Goal: Register for event/course

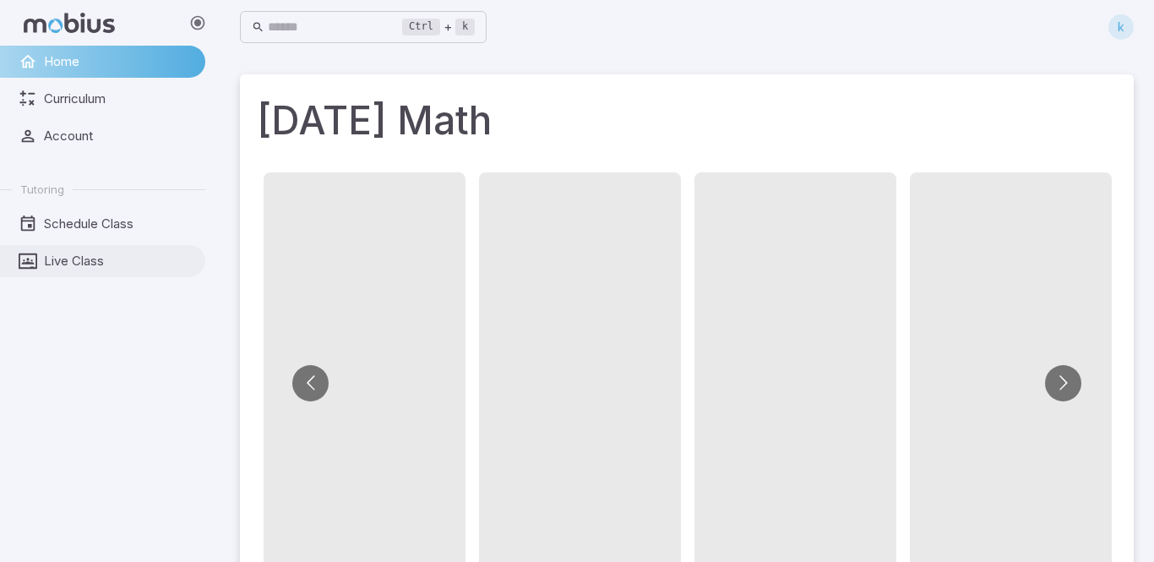
click at [51, 263] on span "Live Class" at bounding box center [119, 261] width 150 height 19
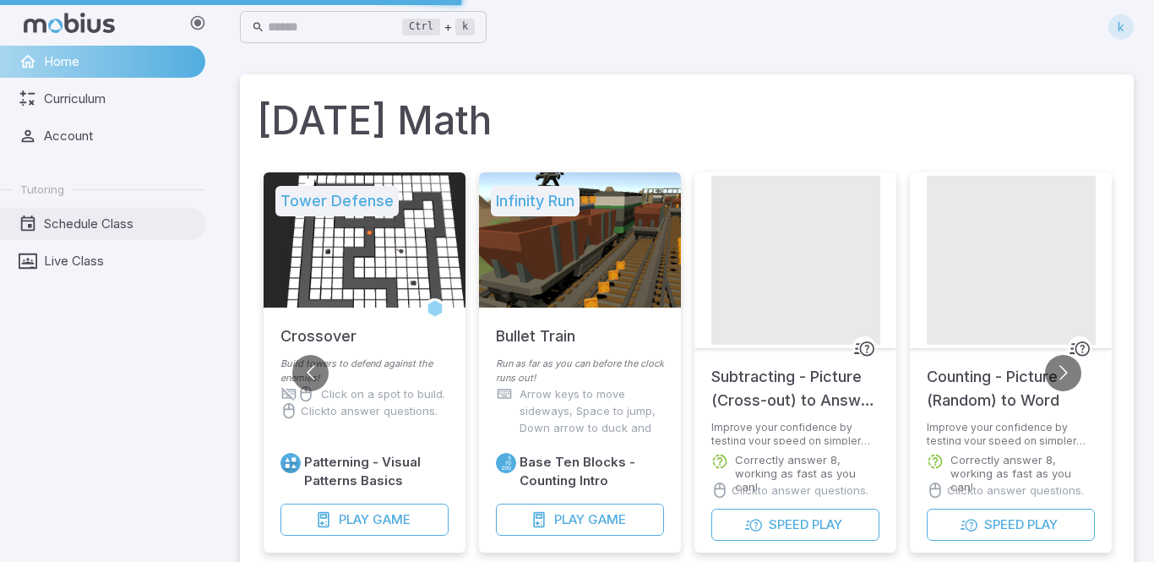
click at [109, 231] on span "Schedule Class" at bounding box center [119, 224] width 150 height 19
click at [93, 221] on span "Schedule Class" at bounding box center [119, 224] width 150 height 19
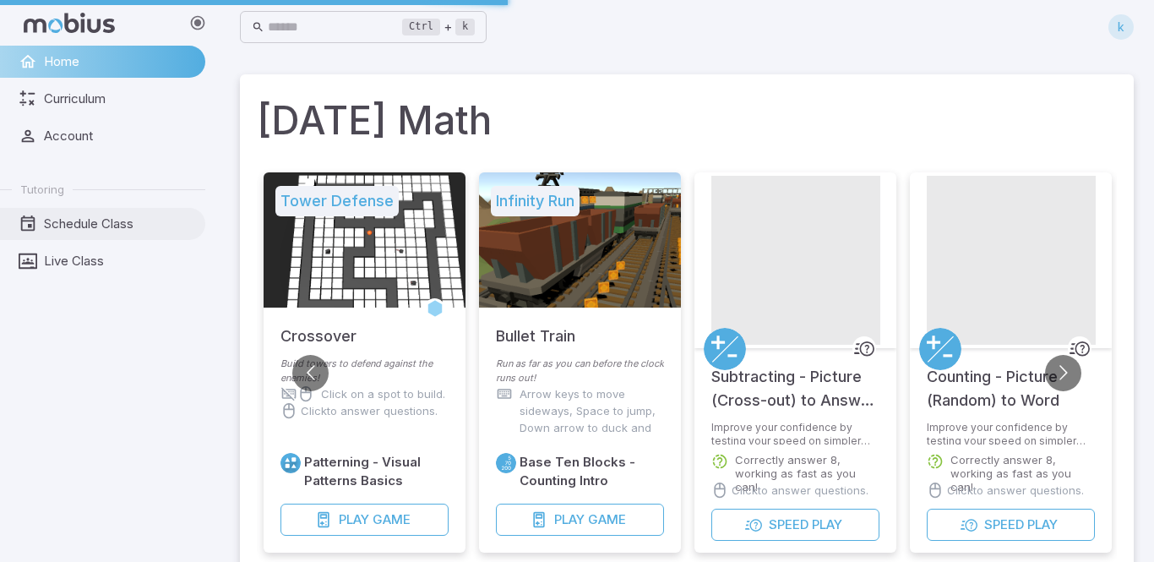
click at [93, 221] on span "Schedule Class" at bounding box center [119, 224] width 150 height 19
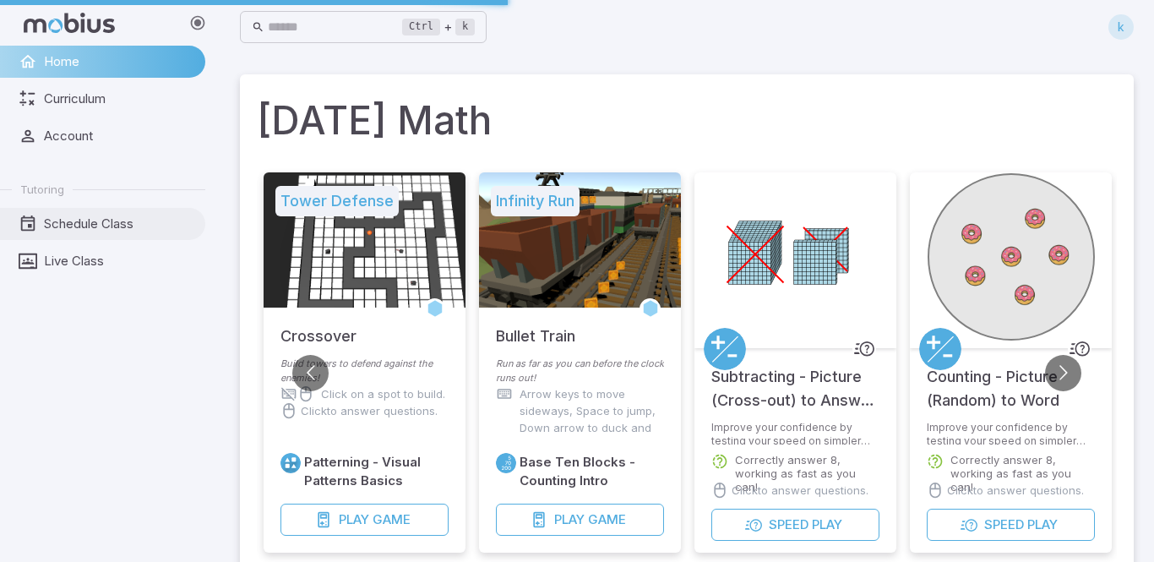
click at [93, 221] on span "Schedule Class" at bounding box center [119, 224] width 150 height 19
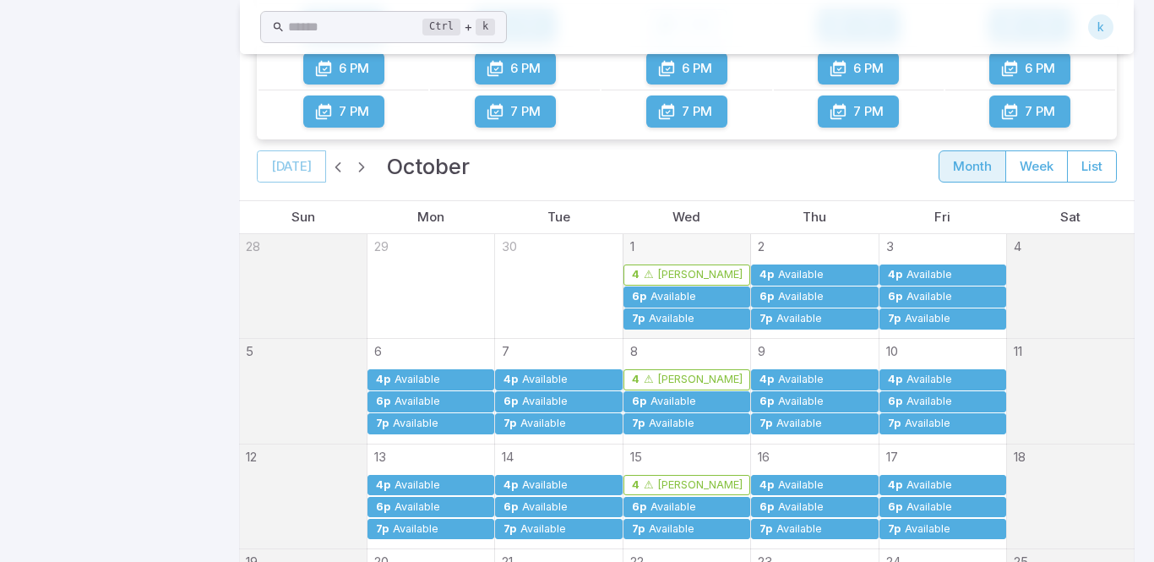
scroll to position [274, 0]
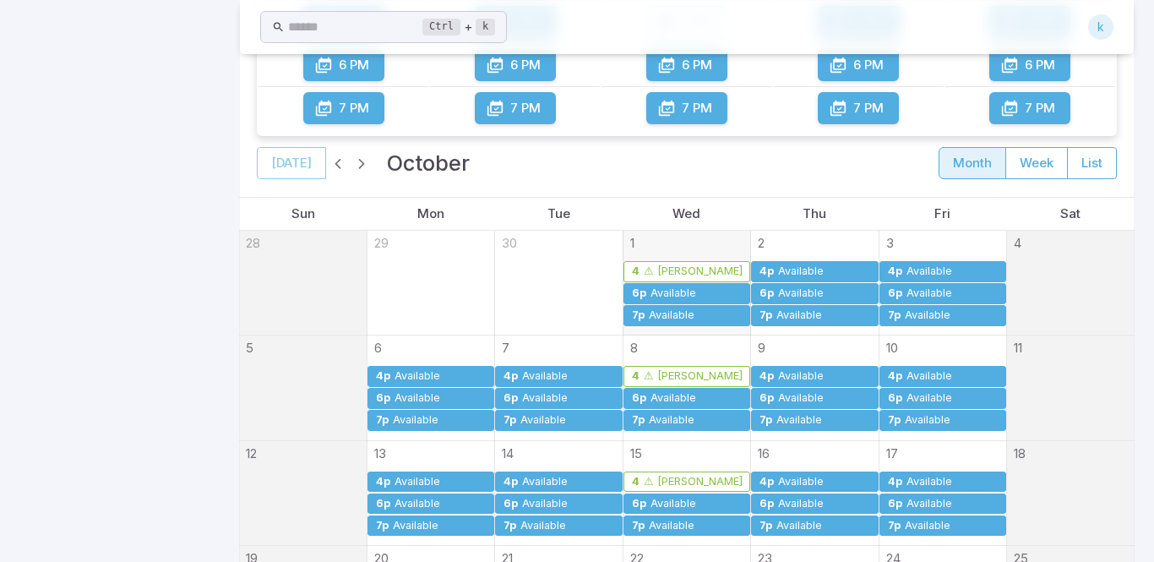
click at [777, 272] on div "Available" at bounding box center [800, 271] width 47 height 13
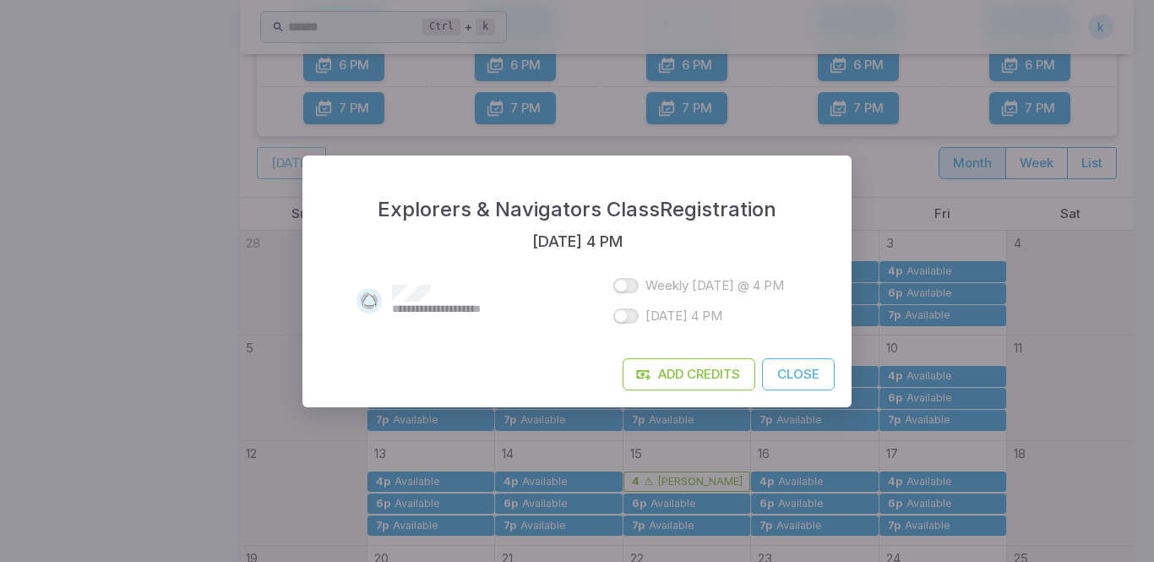
click at [803, 379] on button "Close" at bounding box center [798, 374] width 73 height 32
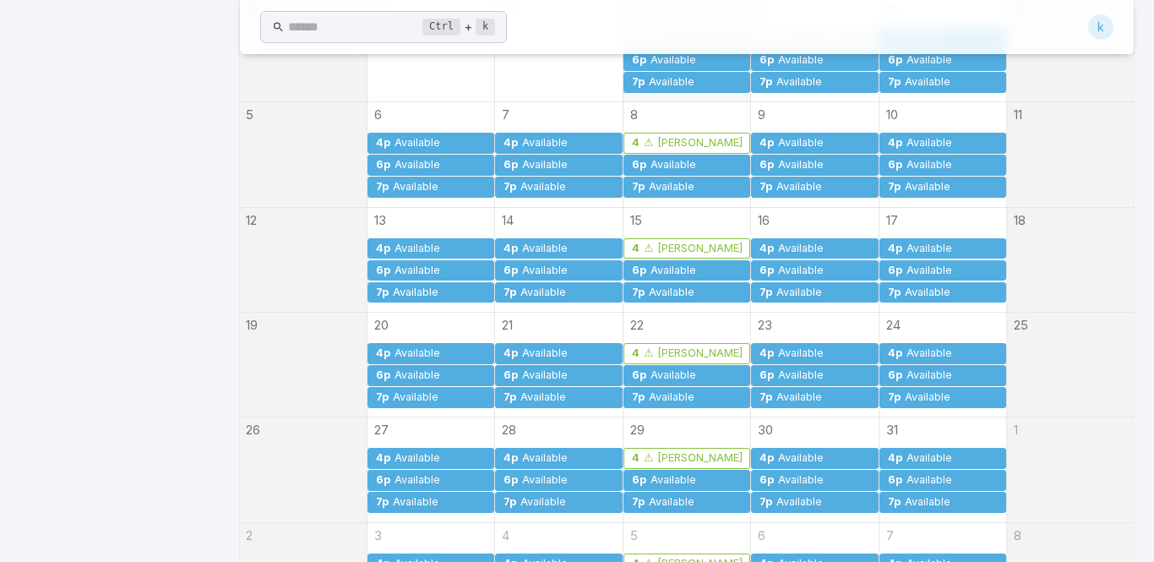
scroll to position [385, 0]
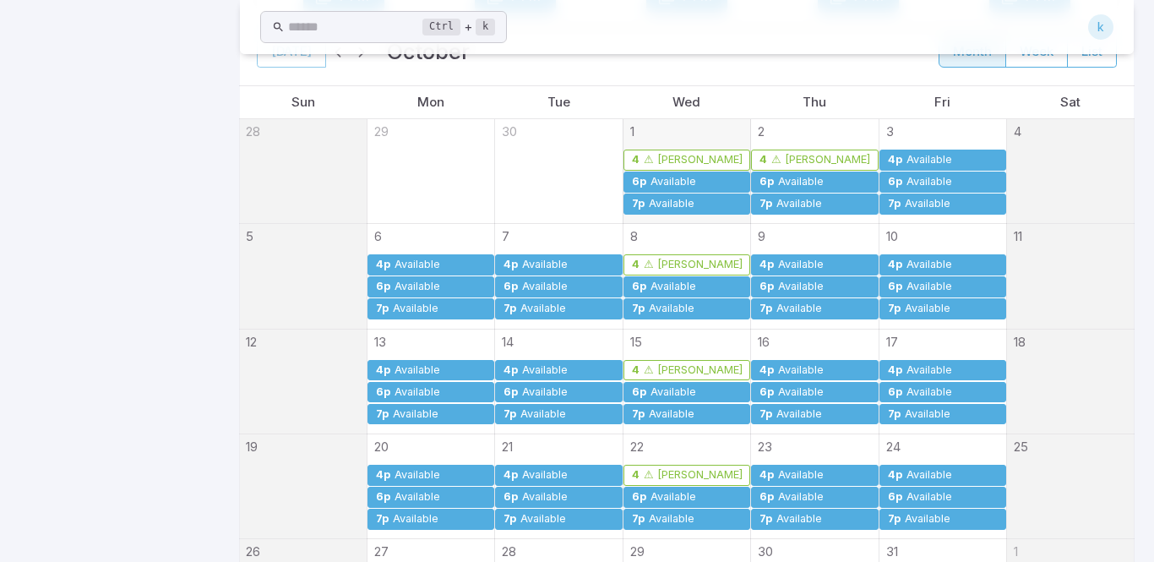
click at [662, 188] on div "Available" at bounding box center [673, 182] width 47 height 13
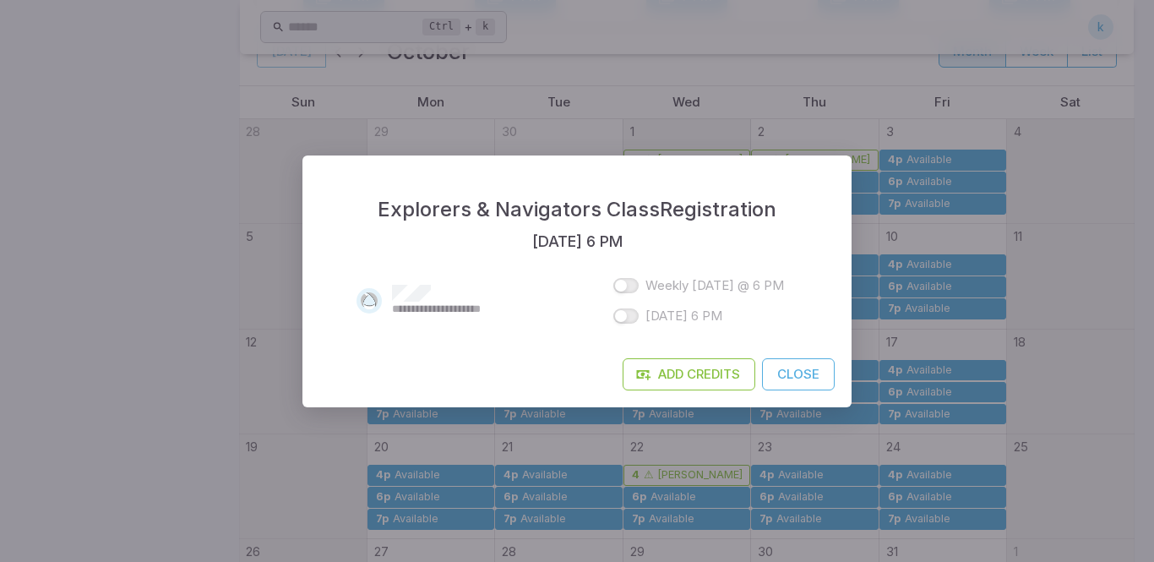
click at [807, 373] on button "Close" at bounding box center [798, 374] width 73 height 32
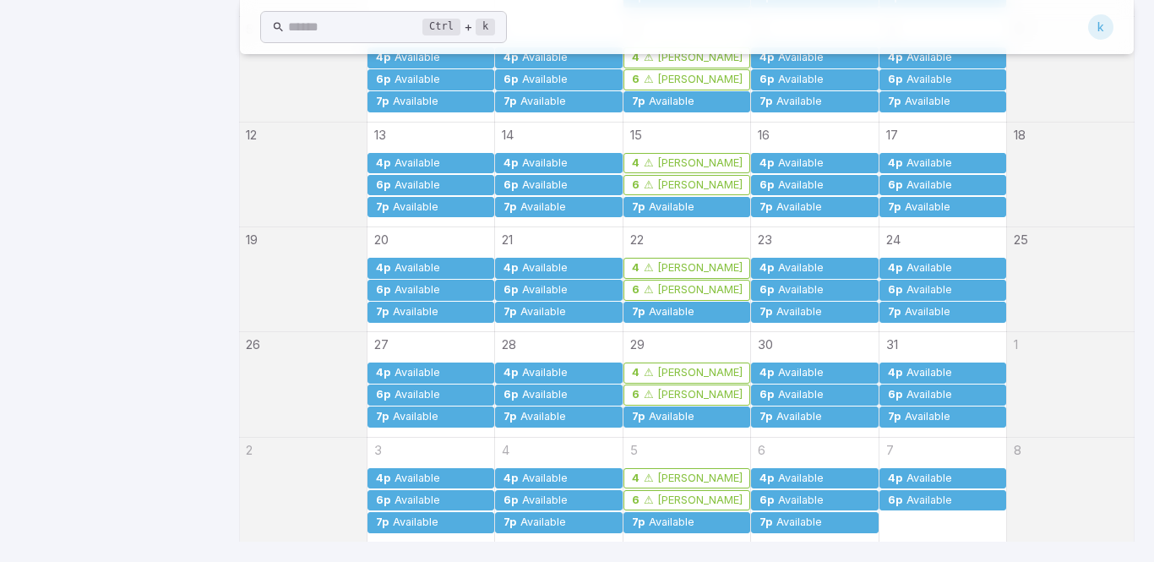
scroll to position [348, 0]
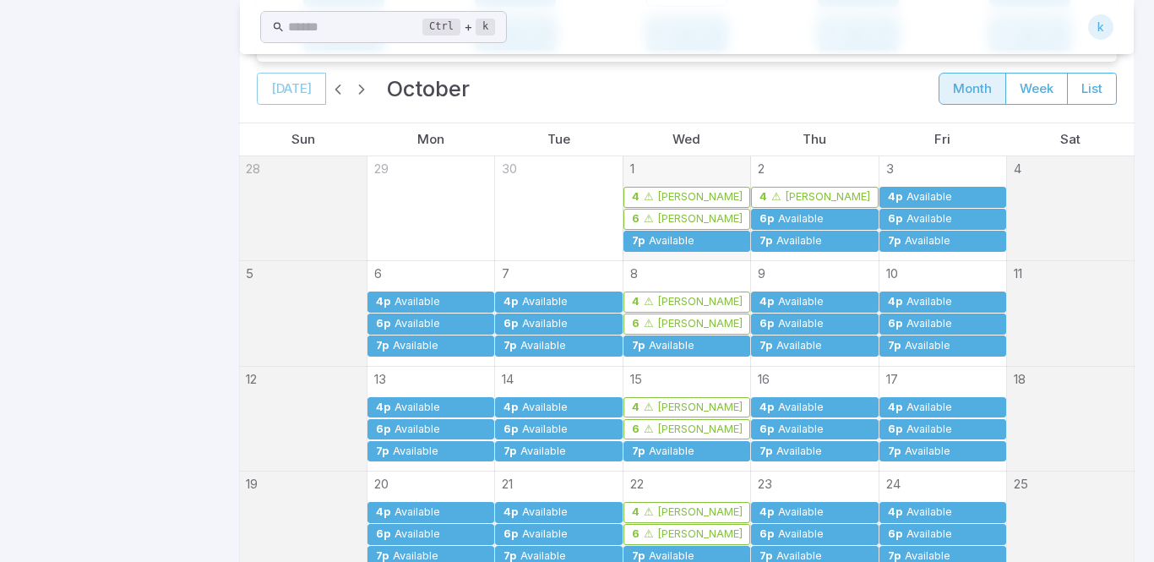
click at [763, 191] on div "4p" at bounding box center [763, 197] width 9 height 13
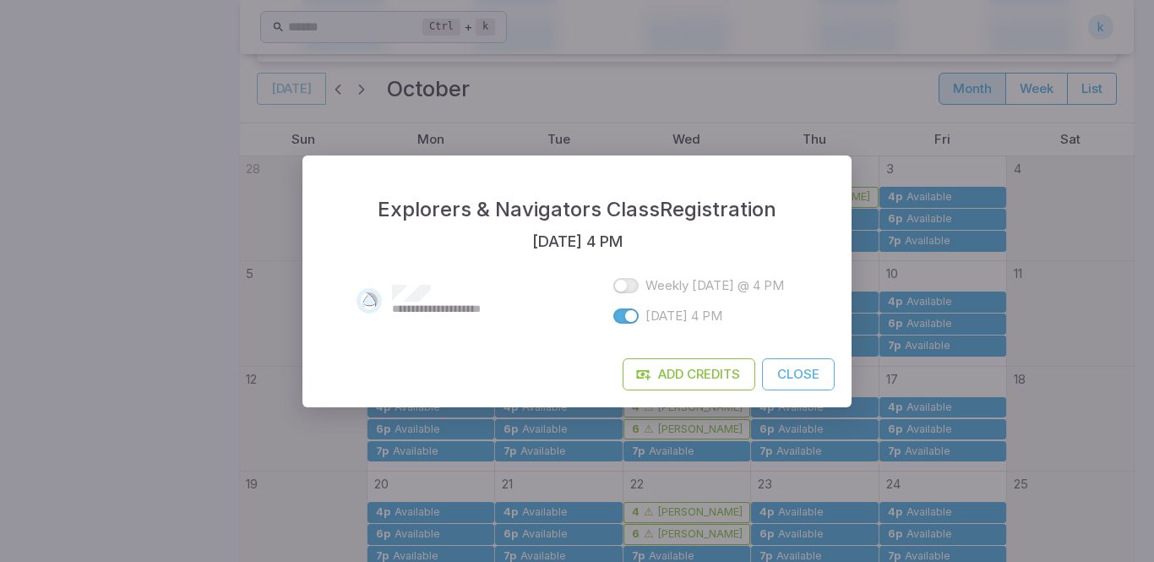
click at [791, 384] on button "Close" at bounding box center [798, 374] width 73 height 32
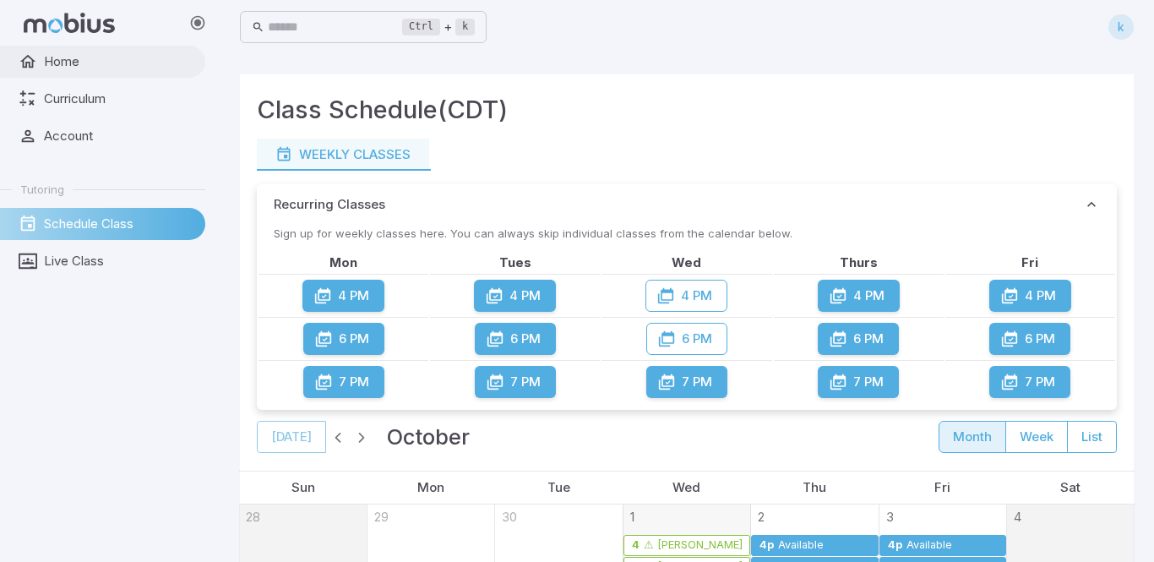
click at [144, 62] on span "Home" at bounding box center [119, 61] width 150 height 19
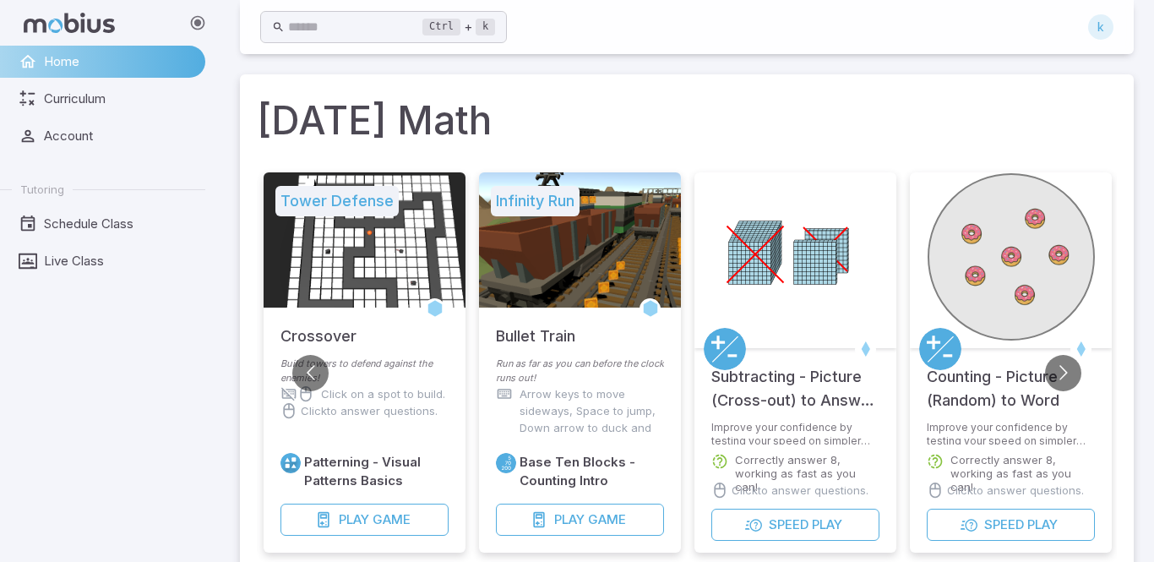
scroll to position [34, 0]
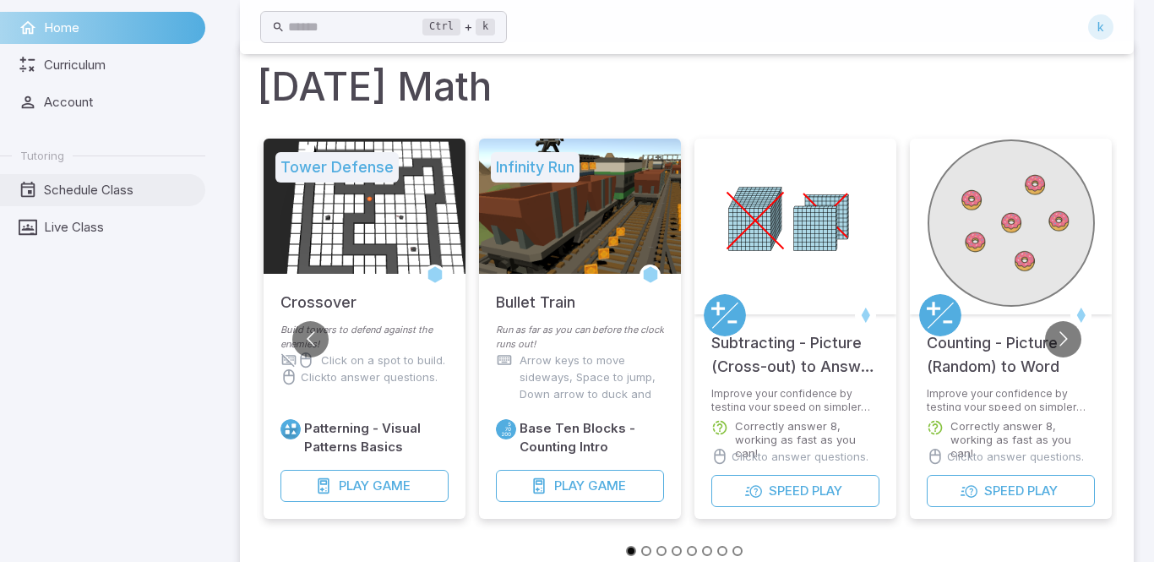
click at [55, 193] on span "Schedule Class" at bounding box center [119, 190] width 150 height 19
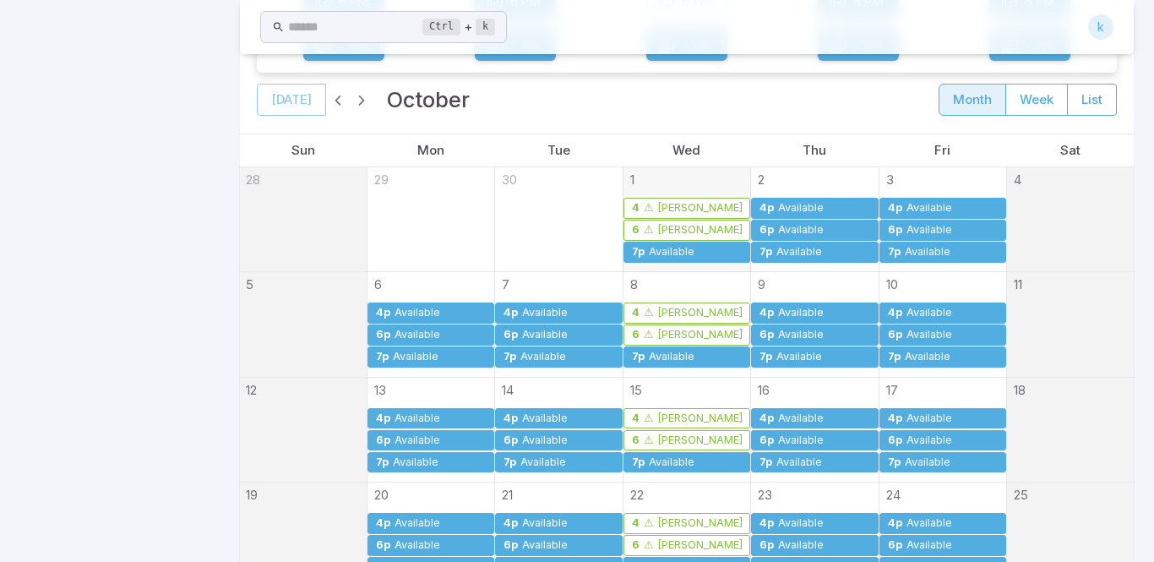
scroll to position [338, 0]
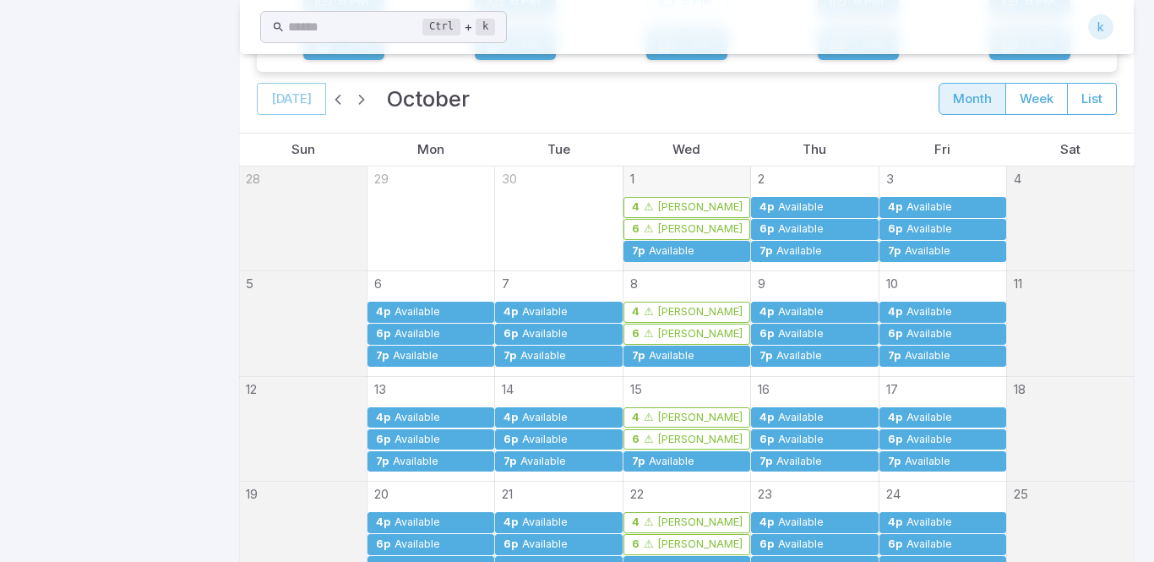
drag, startPoint x: 619, startPoint y: 203, endPoint x: 662, endPoint y: 205, distance: 43.2
click at [662, 205] on tr "28 29 30 1 4p ⚠ [PERSON_NAME] (credit required) 6p ⚠ [PERSON_NAME] (credit requ…" at bounding box center [687, 218] width 896 height 105
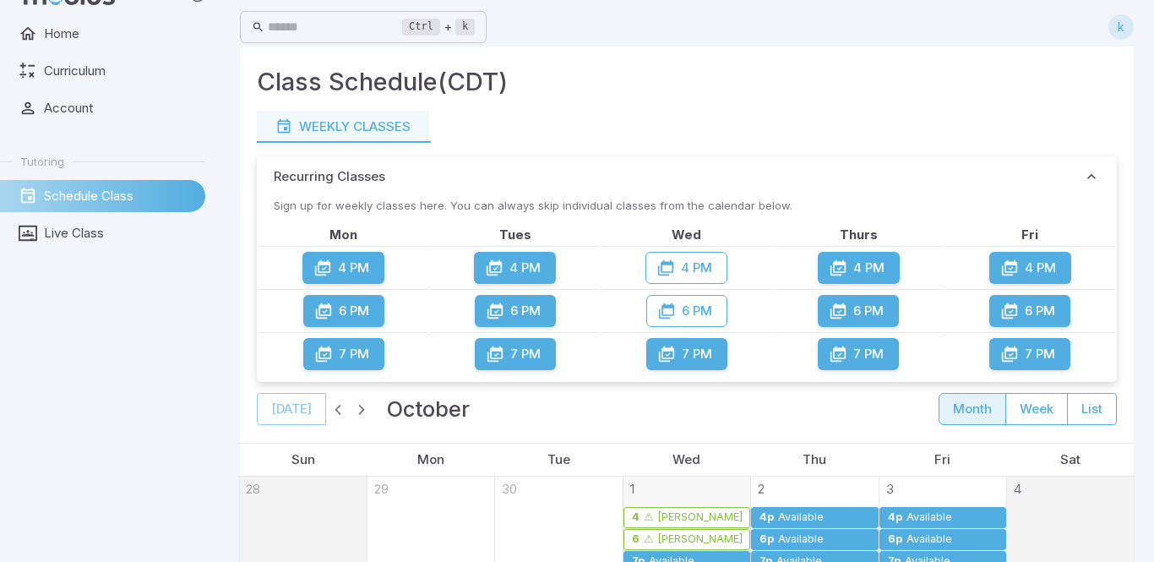
scroll to position [34, 0]
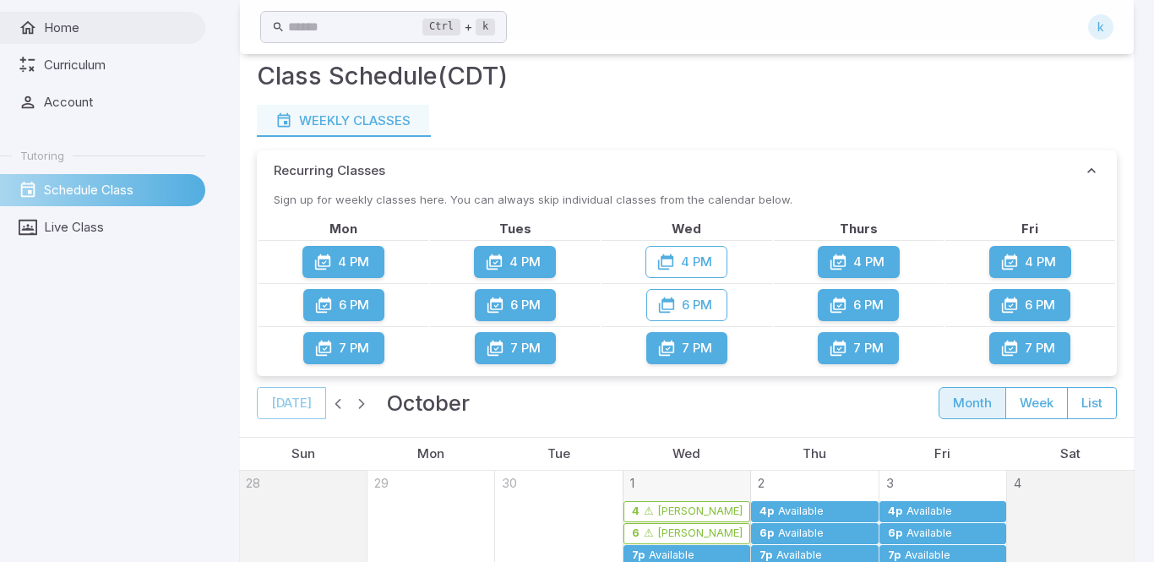
click at [87, 21] on span "Home" at bounding box center [119, 28] width 150 height 19
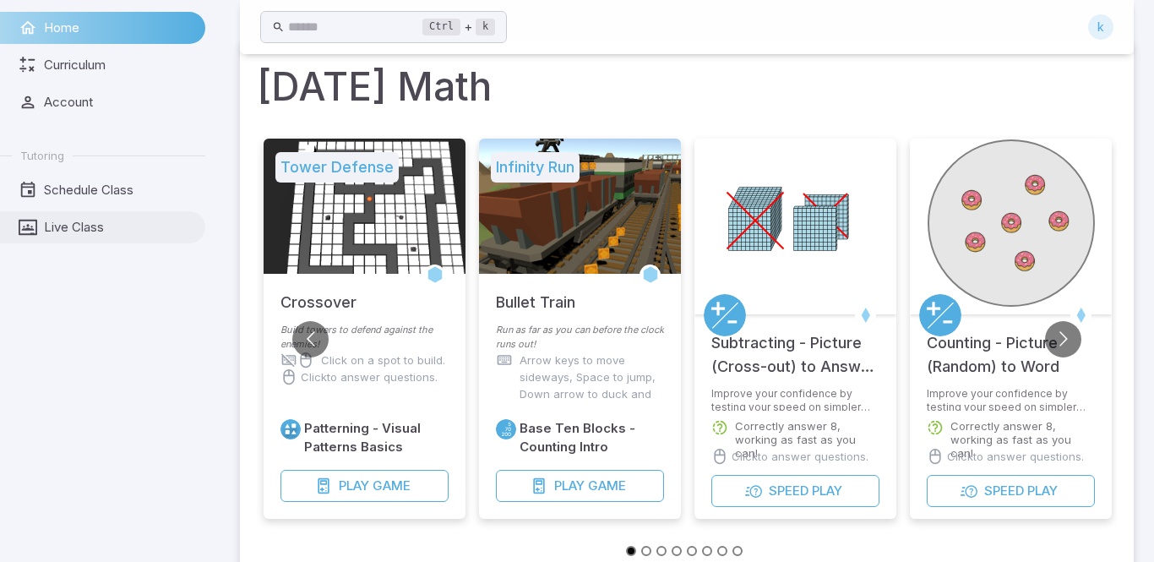
click at [86, 233] on span "Live Class" at bounding box center [119, 227] width 150 height 19
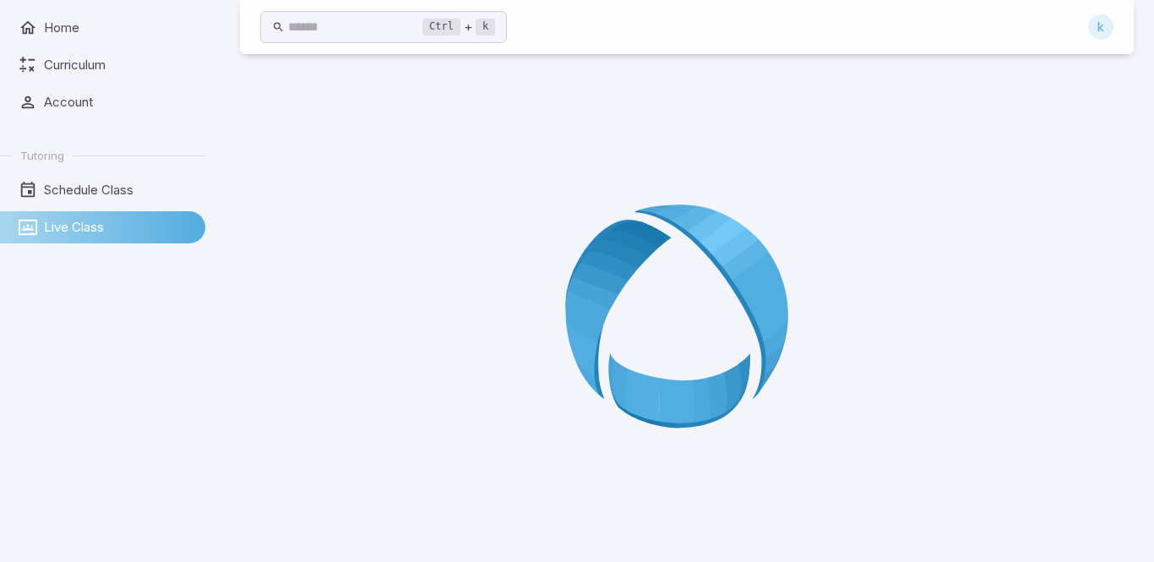
click at [913, 316] on div at bounding box center [687, 322] width 894 height 562
